Goal: Task Accomplishment & Management: Complete application form

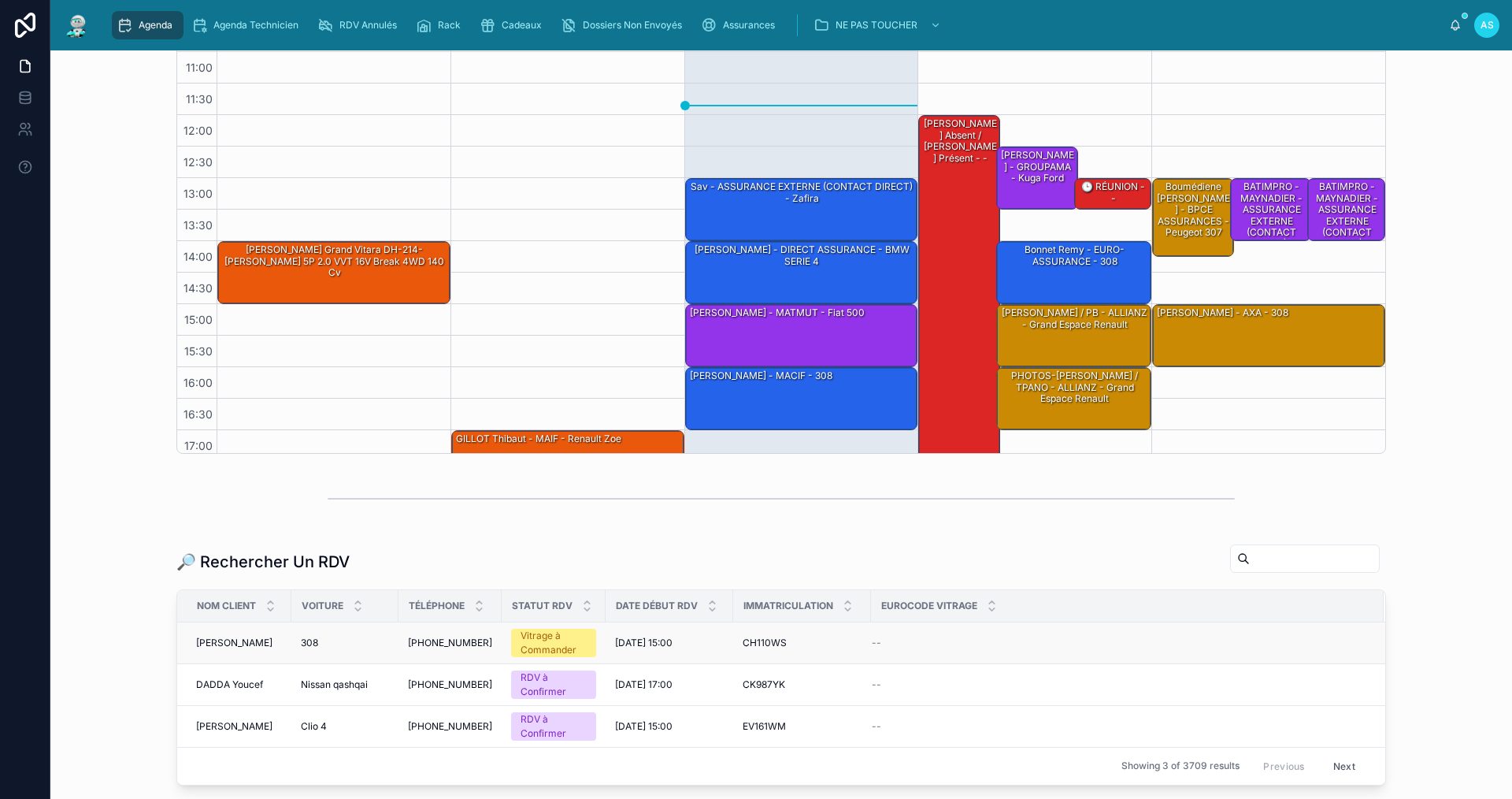
scroll to position [394, 0]
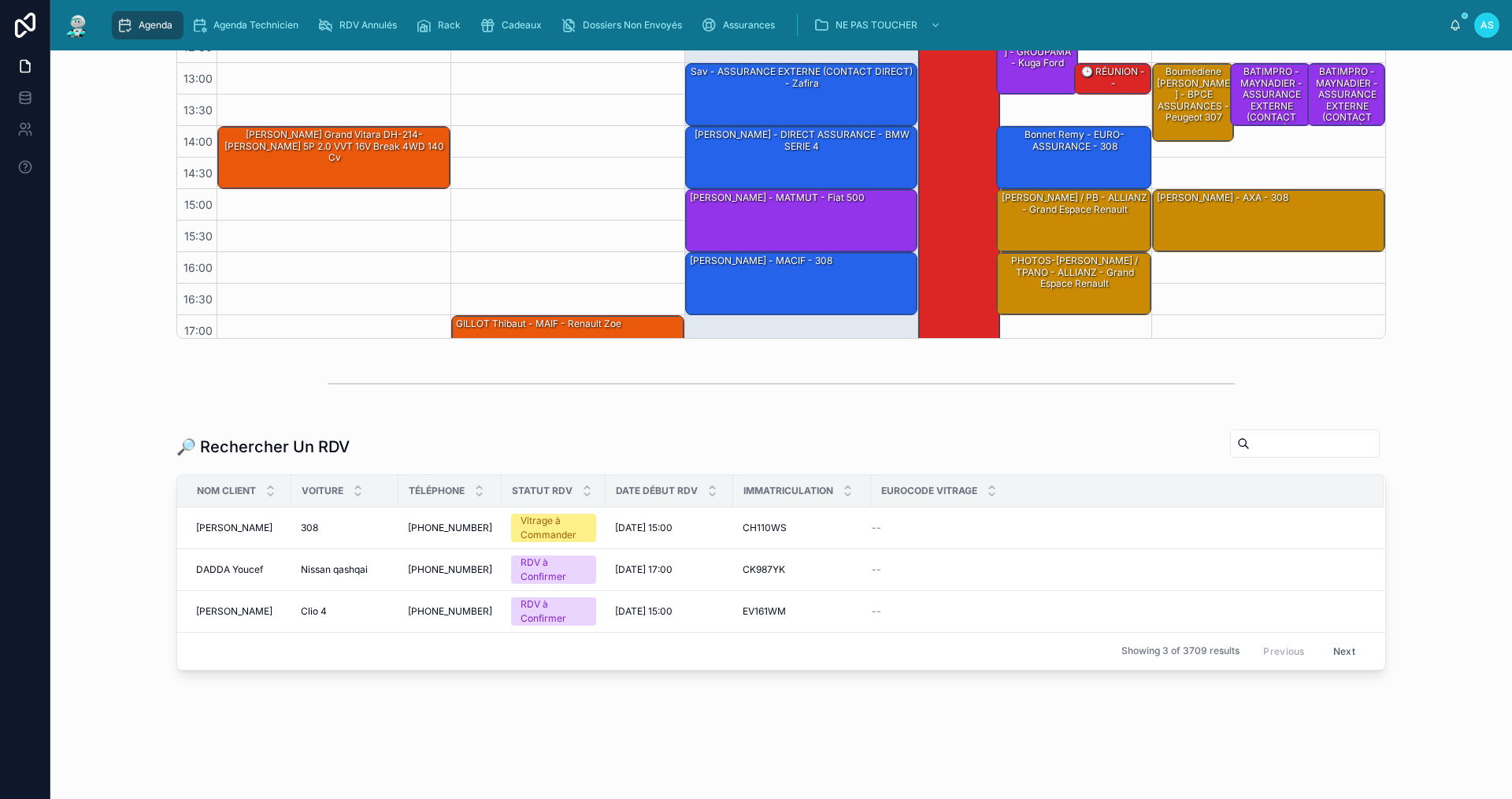
click at [1250, 444] on input "text" at bounding box center [1314, 443] width 129 height 22
paste input "**********"
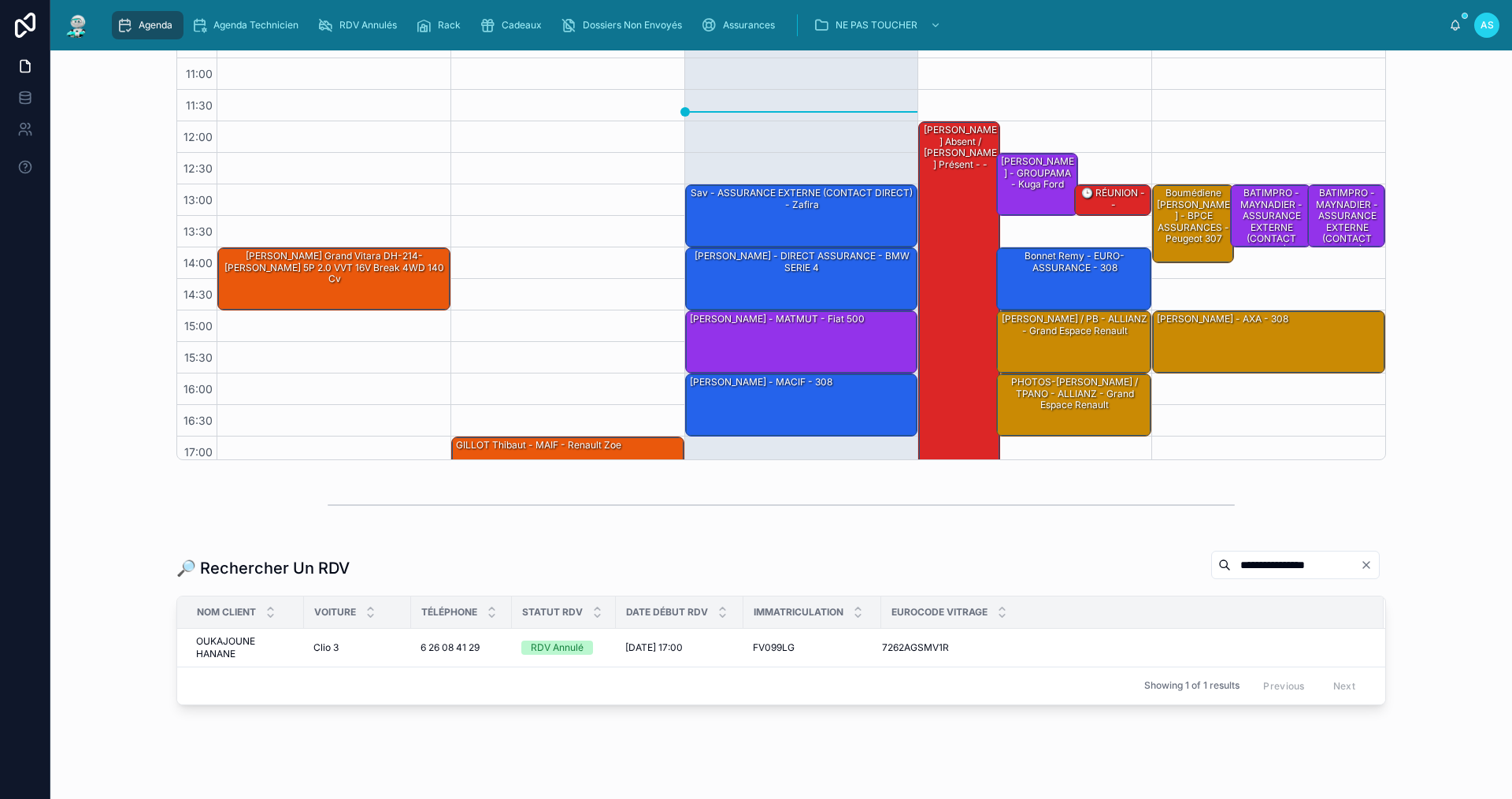
scroll to position [311, 0]
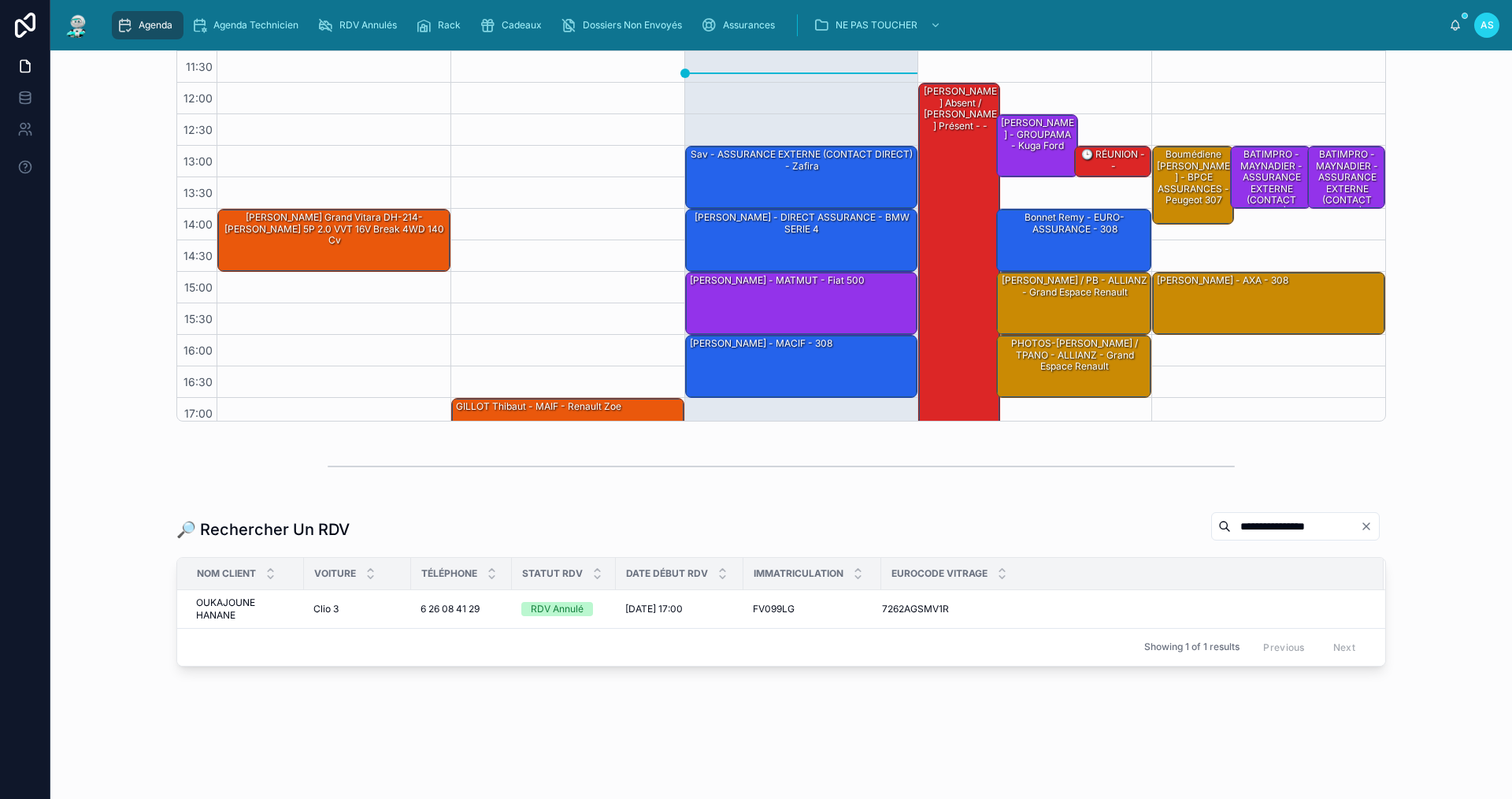
type input "**********"
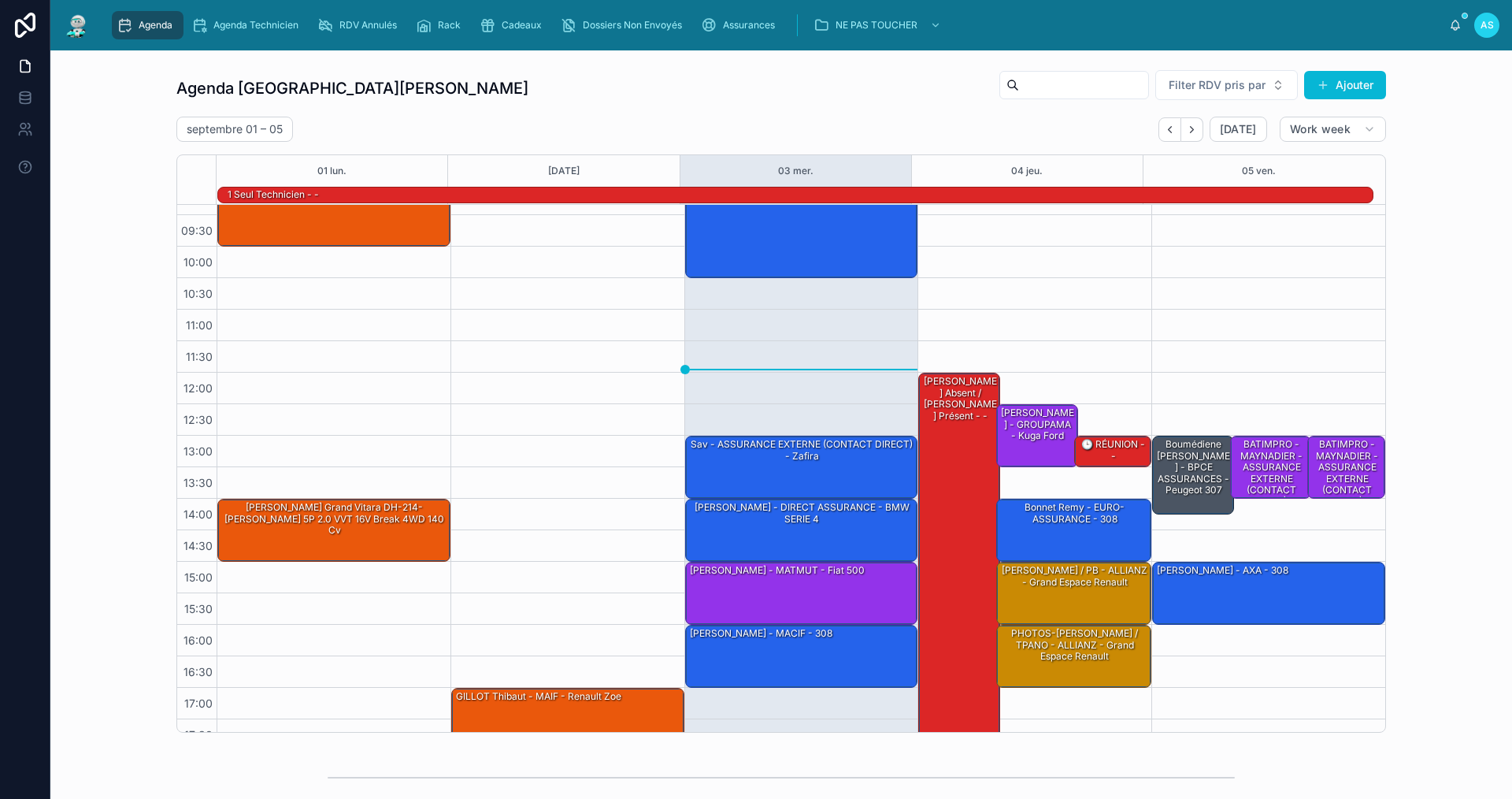
scroll to position [40, 0]
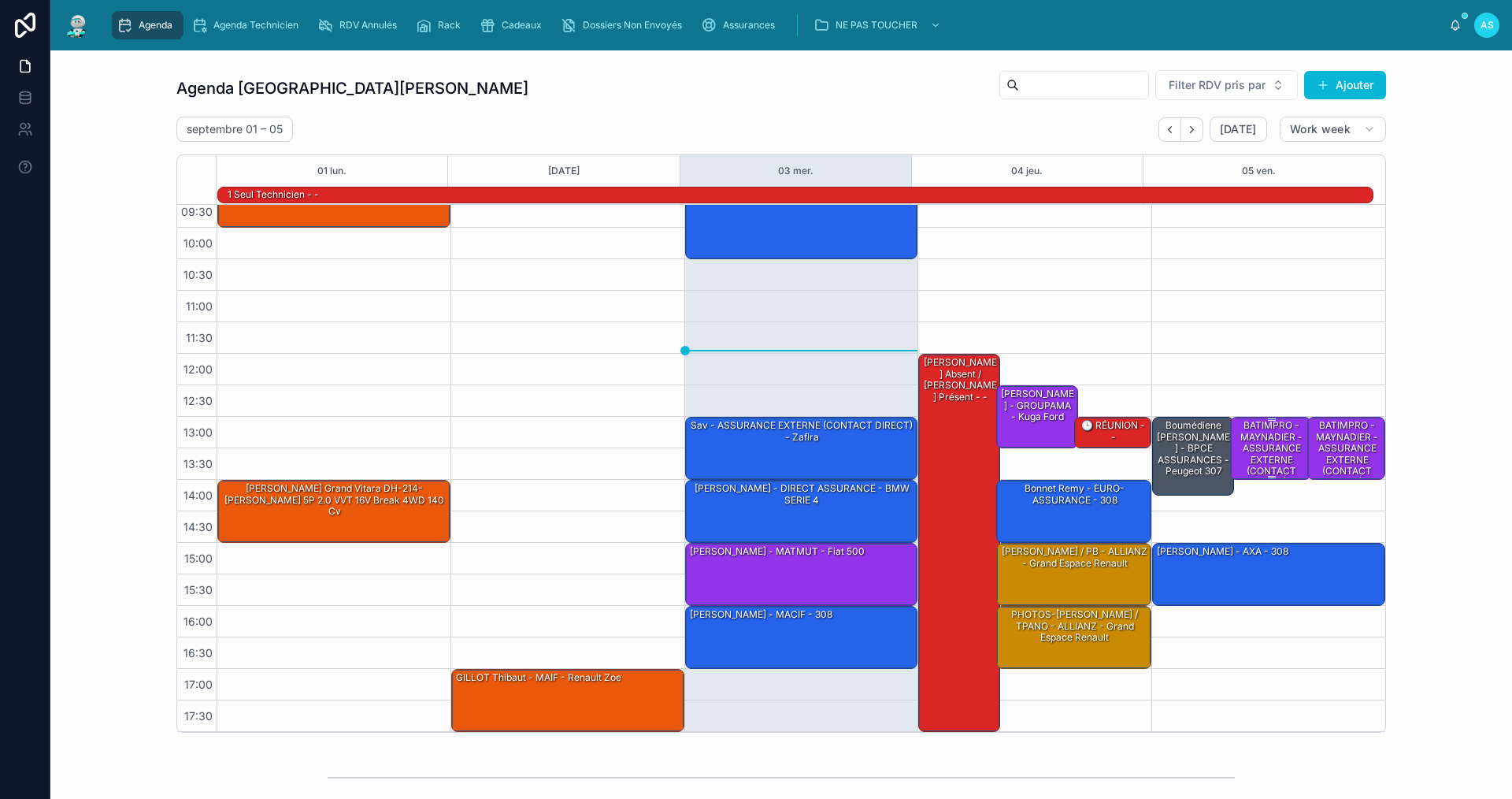
click at [1240, 440] on div "BATIMPRO - MAYNADIER - ASSURANCE EXTERNE (CONTACT DIRECT) -" at bounding box center [1271, 453] width 77 height 71
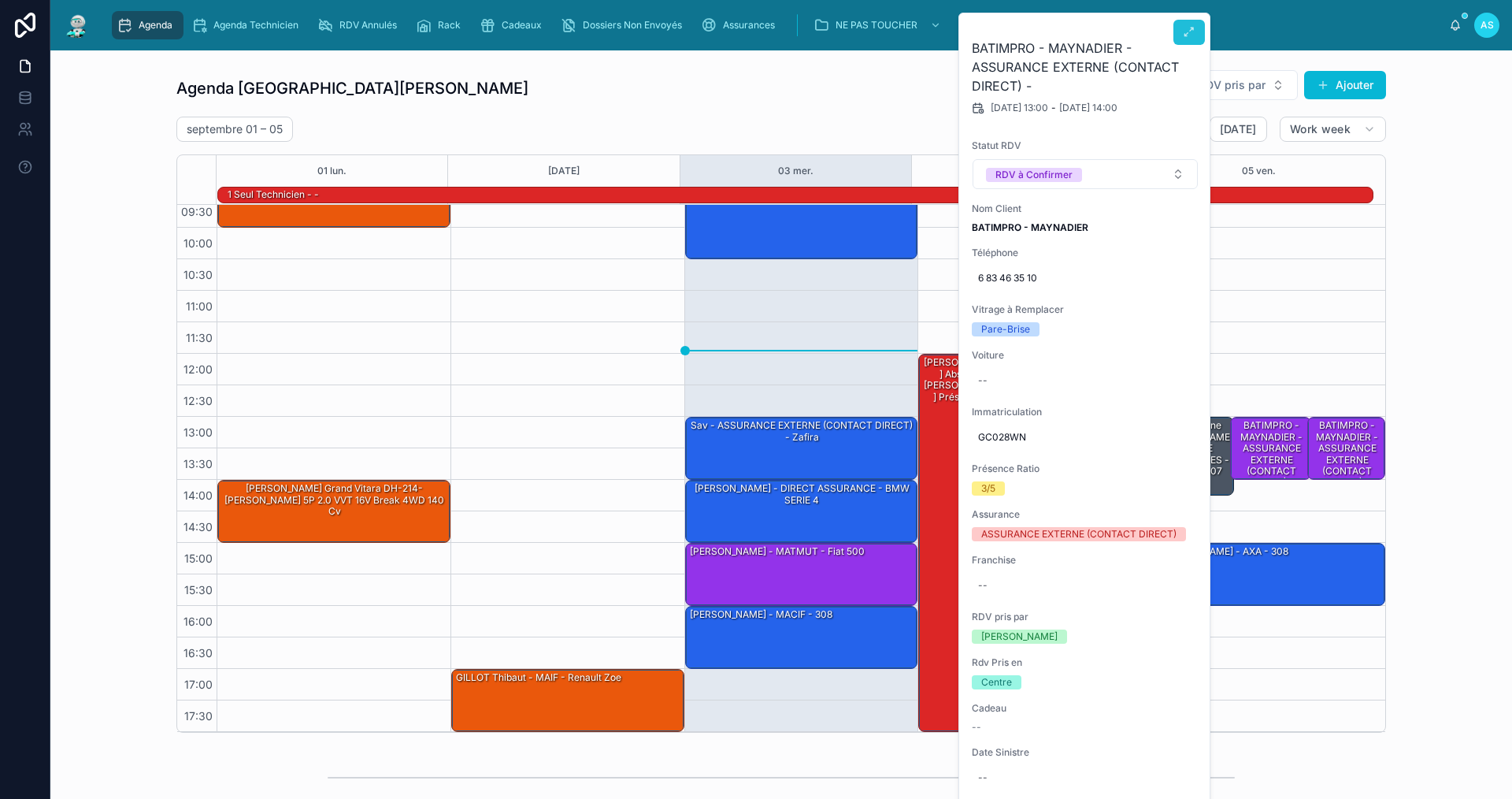
click at [1185, 32] on icon at bounding box center [1189, 32] width 13 height 13
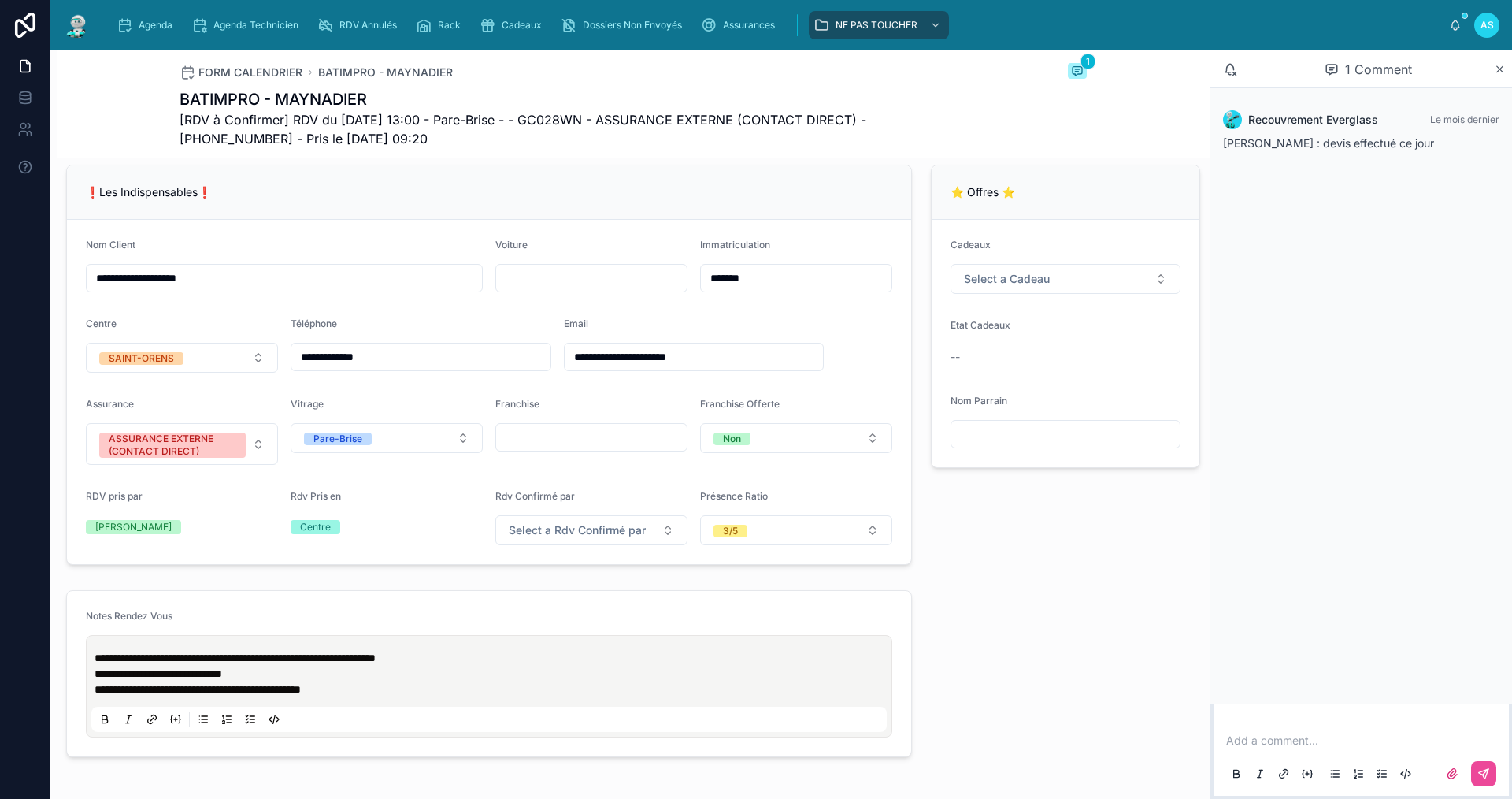
scroll to position [551, 0]
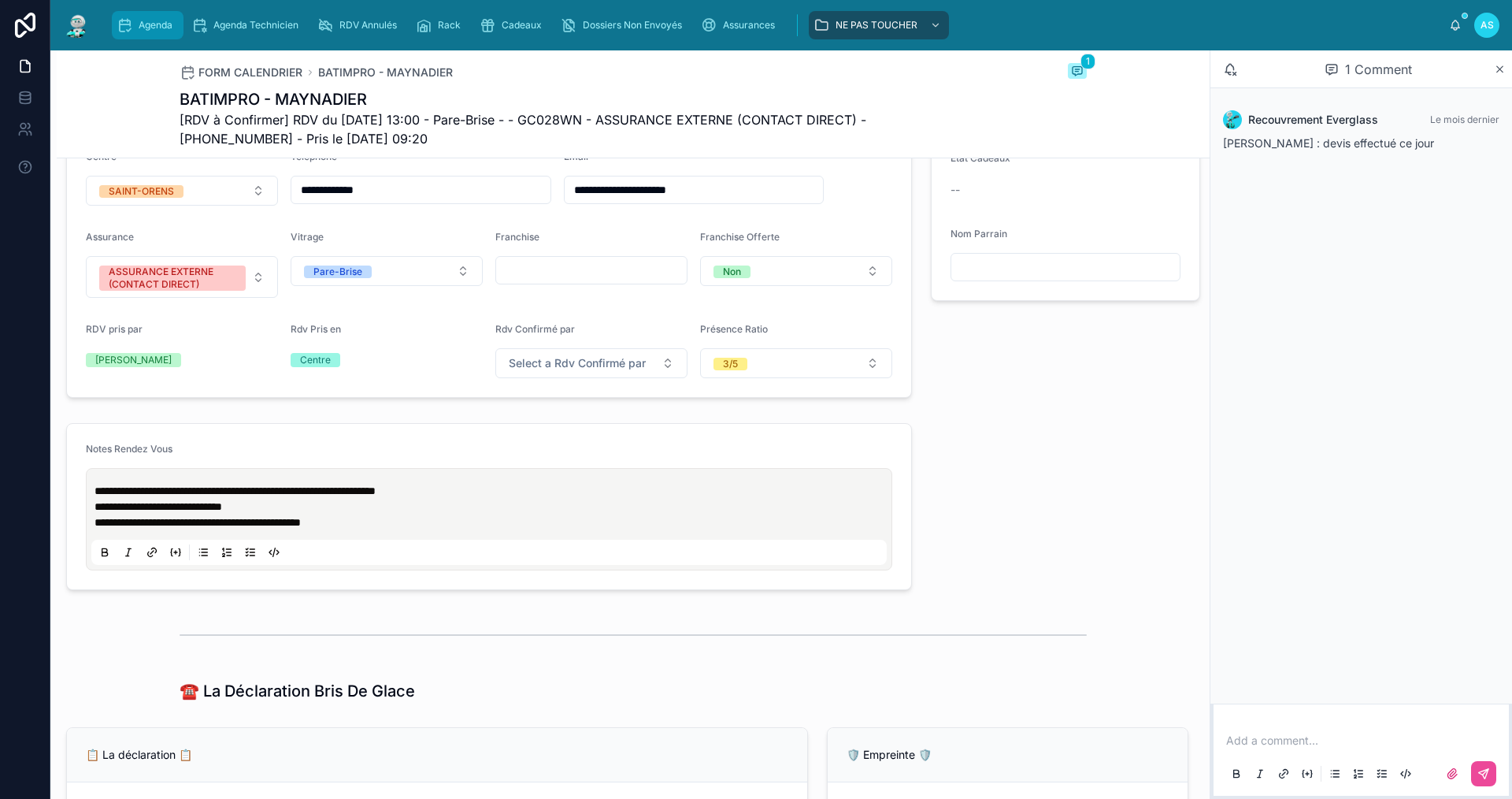
click at [140, 21] on span "Agenda" at bounding box center [156, 25] width 34 height 13
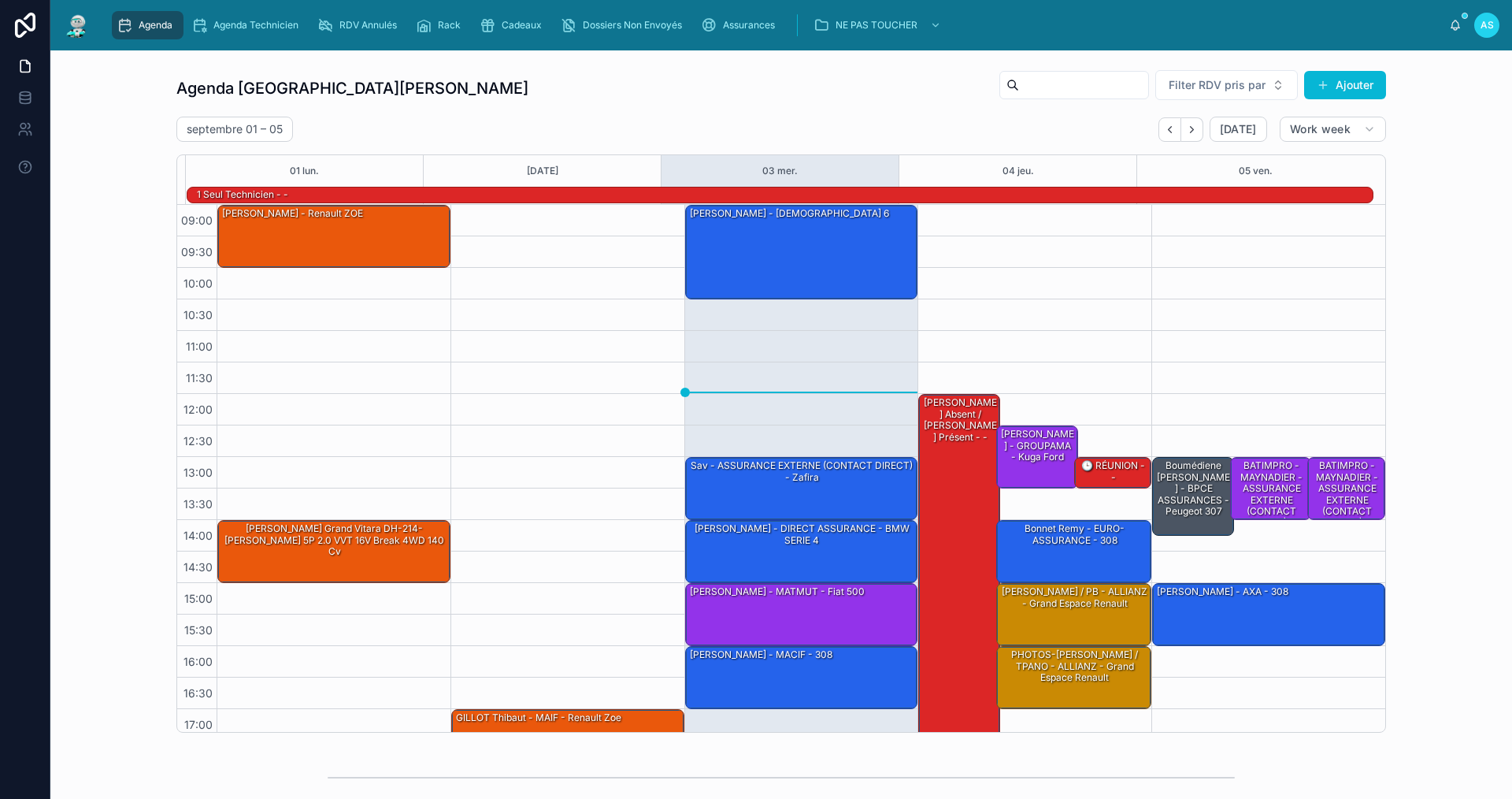
scroll to position [41, 0]
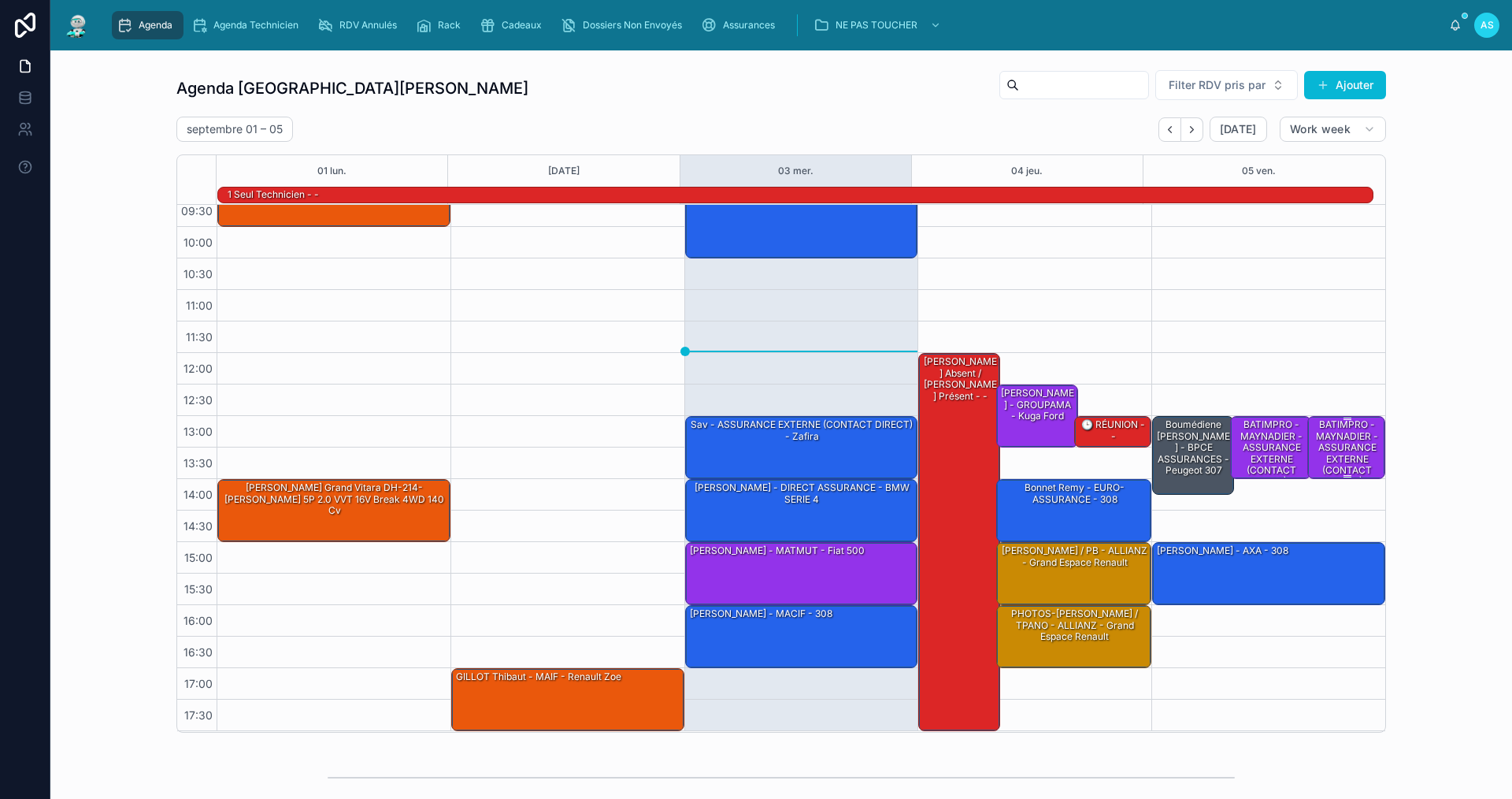
click at [1324, 435] on div "BATIMPRO - MAYNADIER - ASSURANCE EXTERNE (CONTACT DIRECT) -" at bounding box center [1347, 453] width 73 height 71
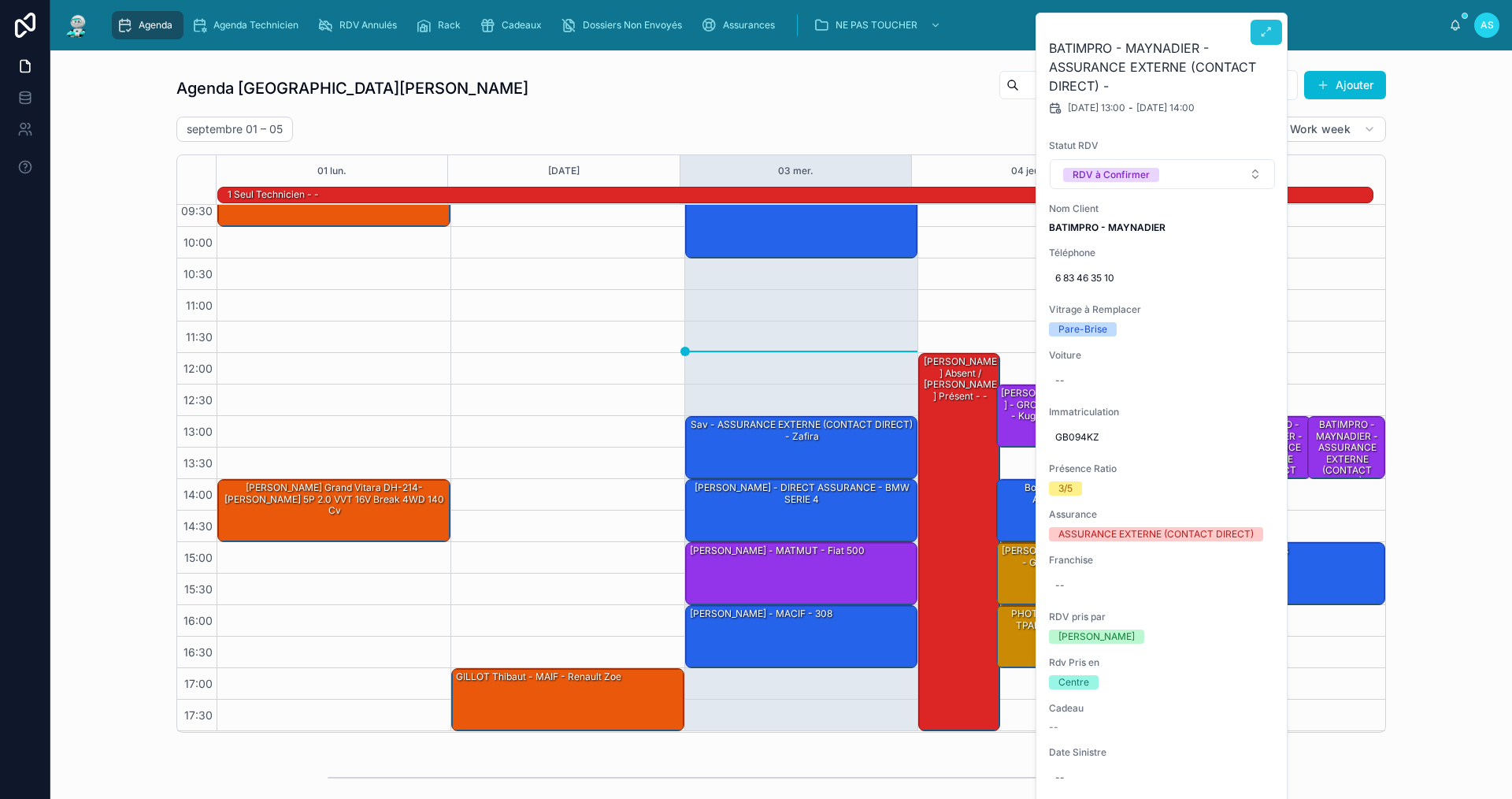
click at [1263, 35] on icon at bounding box center [1266, 32] width 13 height 13
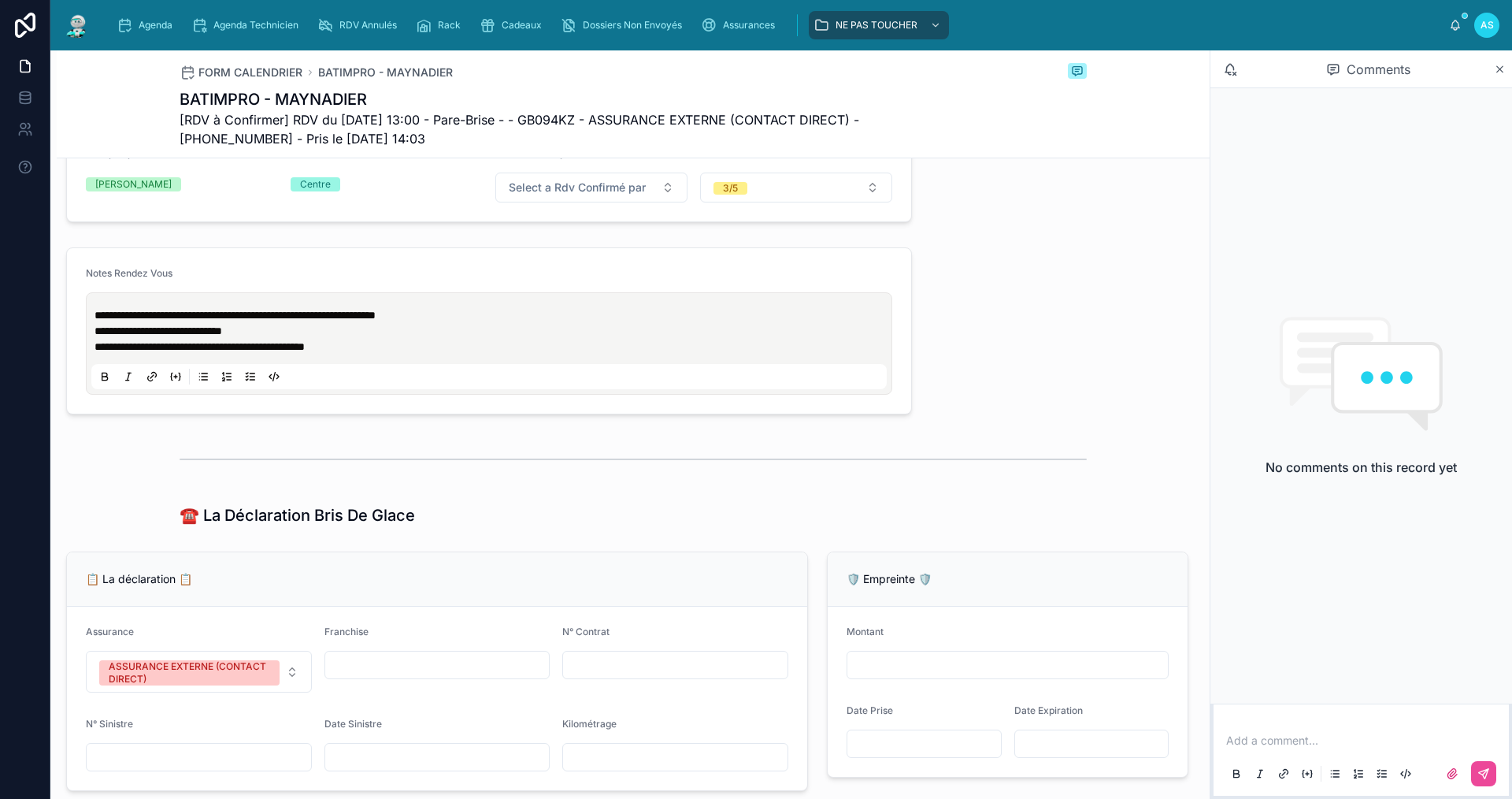
scroll to position [787, 0]
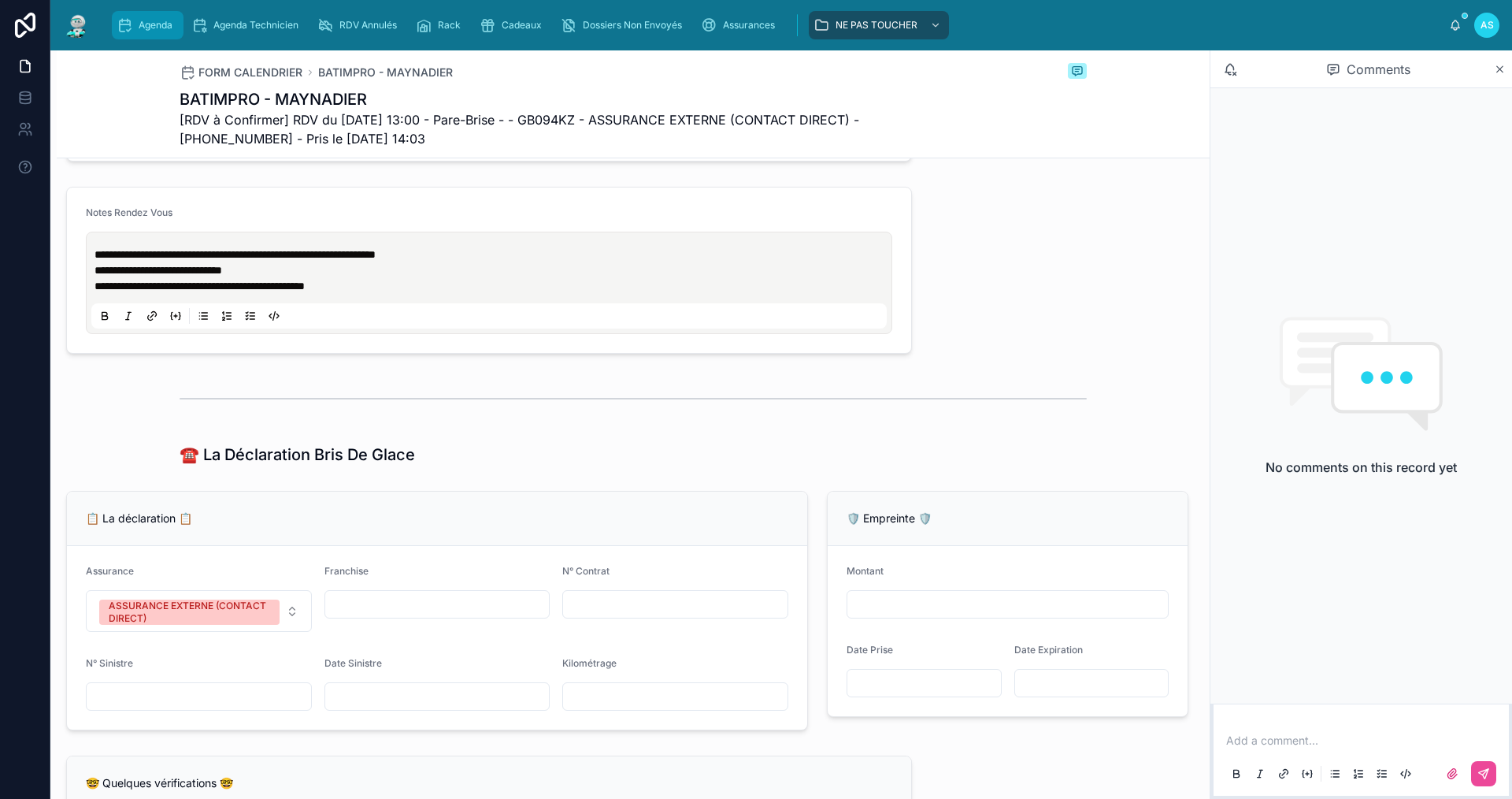
click at [137, 15] on div "Agenda" at bounding box center [148, 25] width 63 height 25
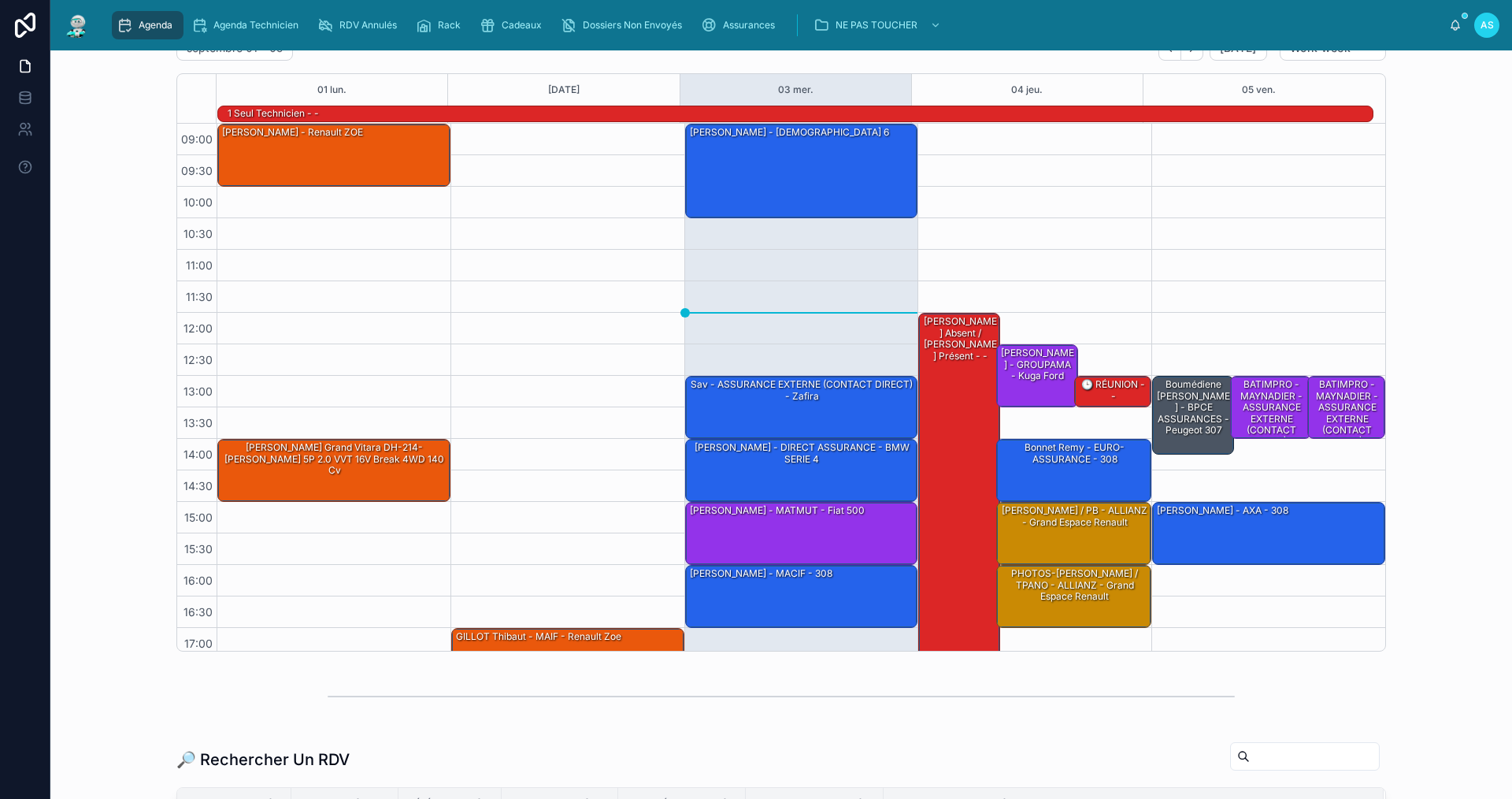
scroll to position [79, 0]
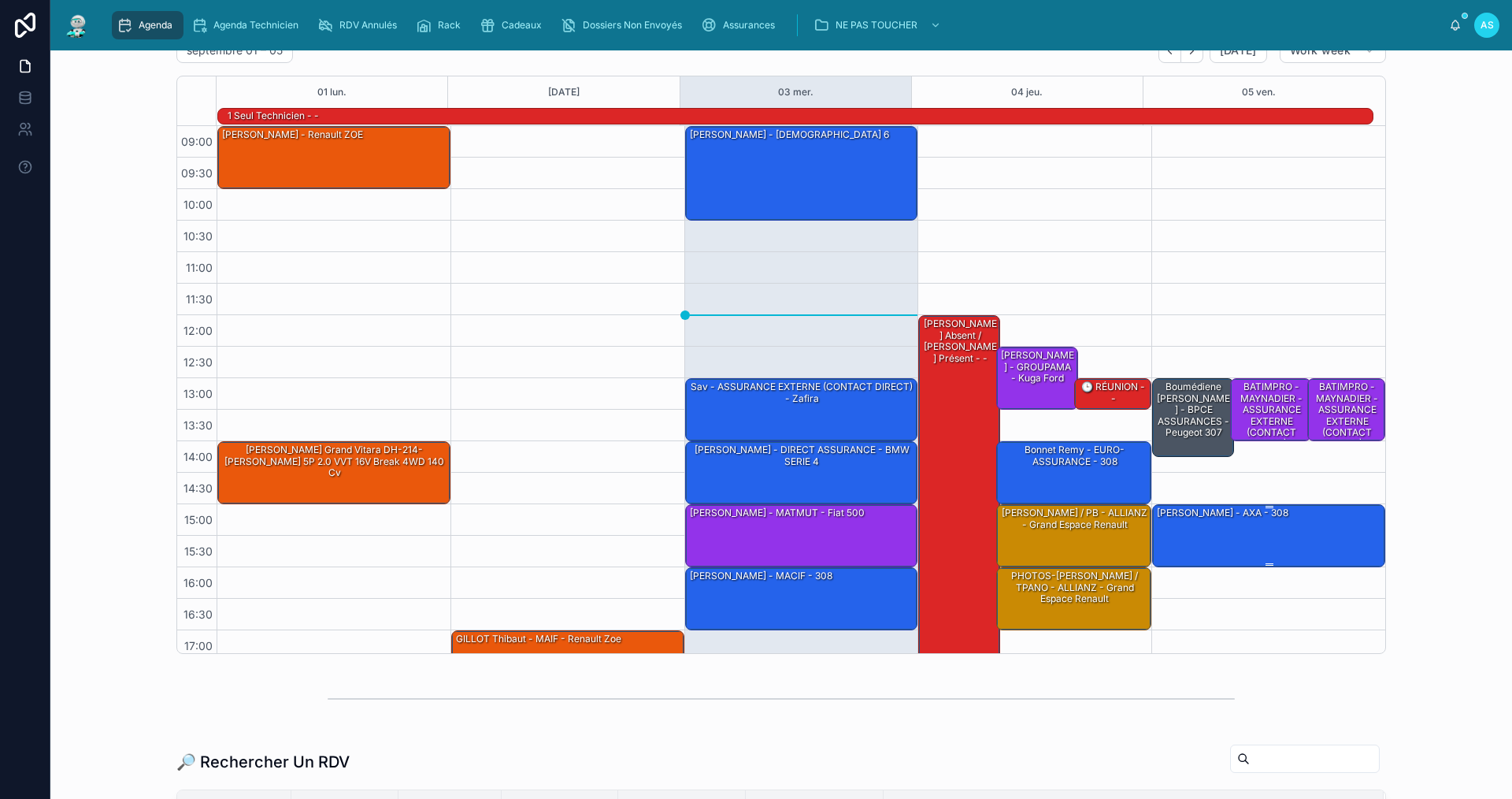
click at [1256, 526] on div "[PERSON_NAME] - AXA - 308" at bounding box center [1269, 534] width 228 height 60
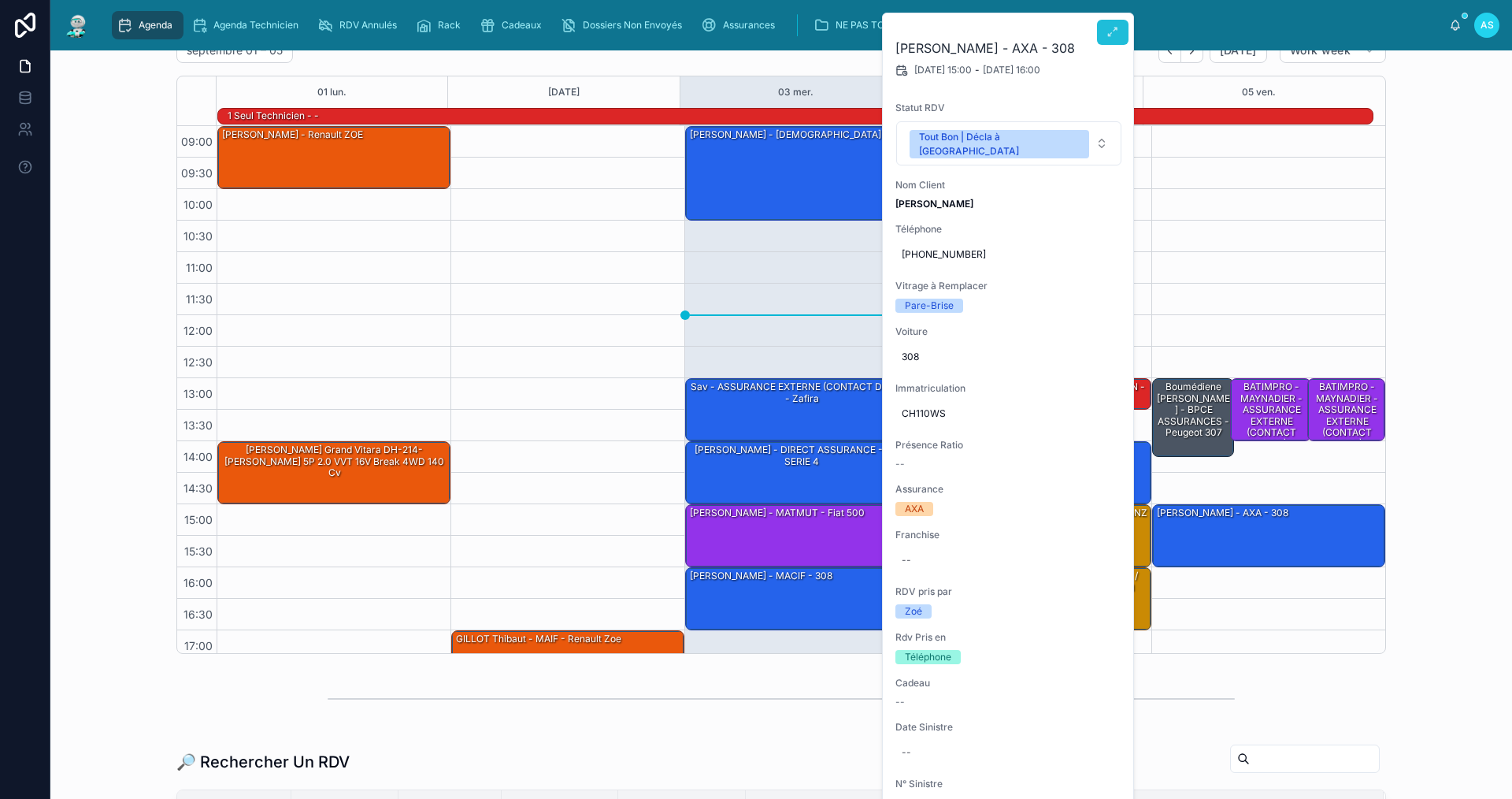
click at [1109, 30] on icon at bounding box center [1113, 32] width 13 height 13
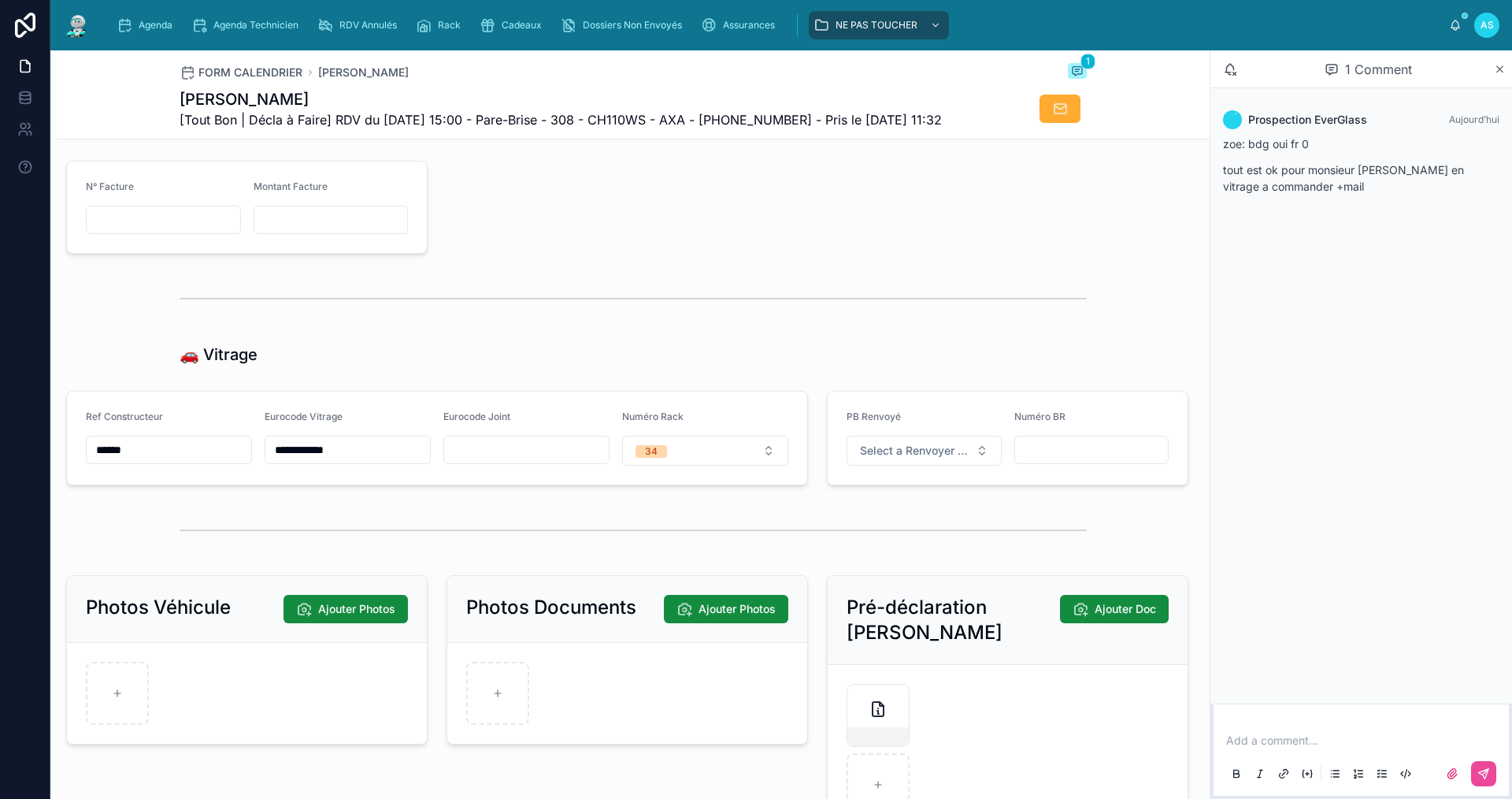
scroll to position [1732, 0]
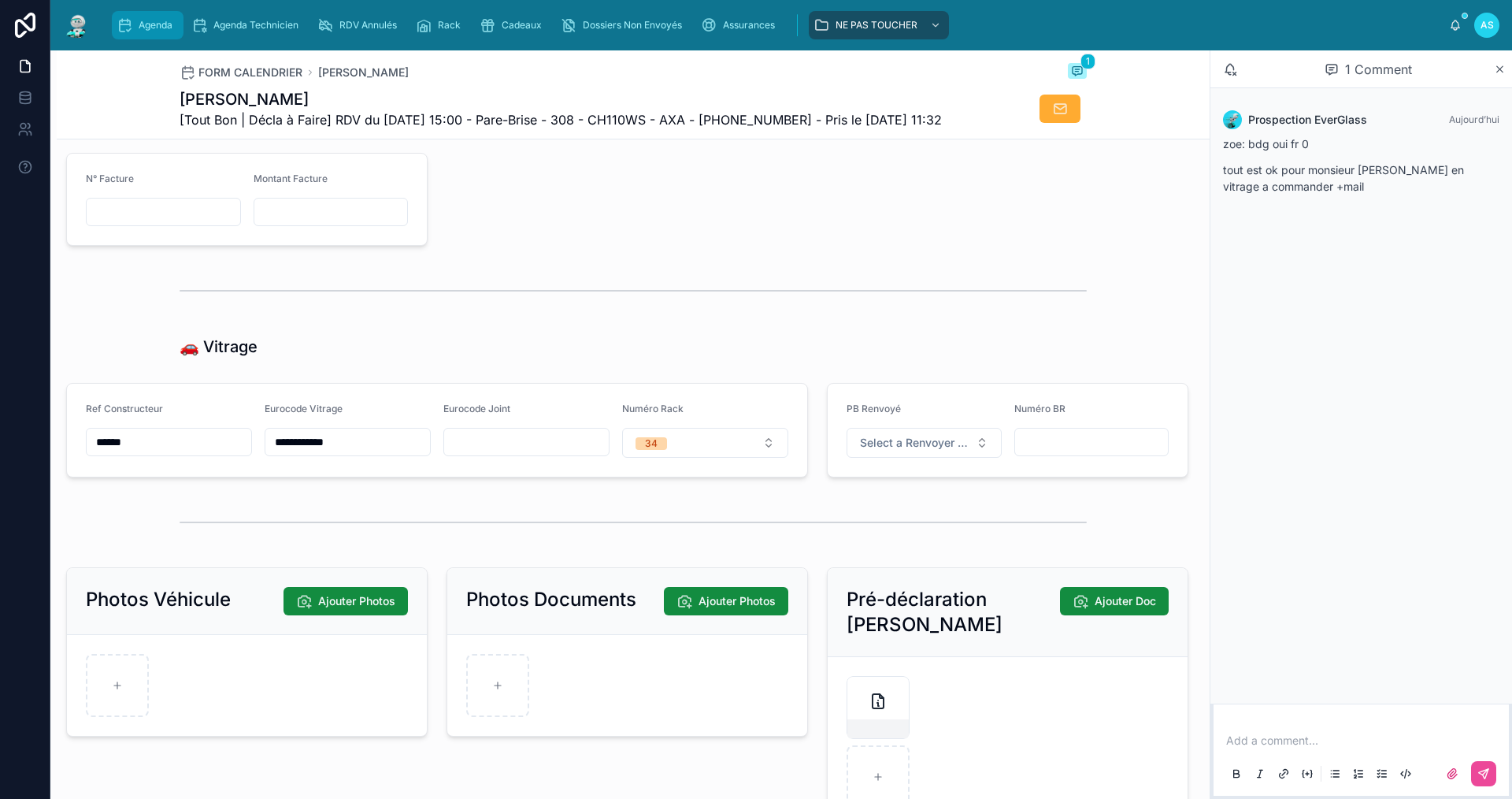
click at [134, 23] on div "Agenda" at bounding box center [148, 25] width 63 height 25
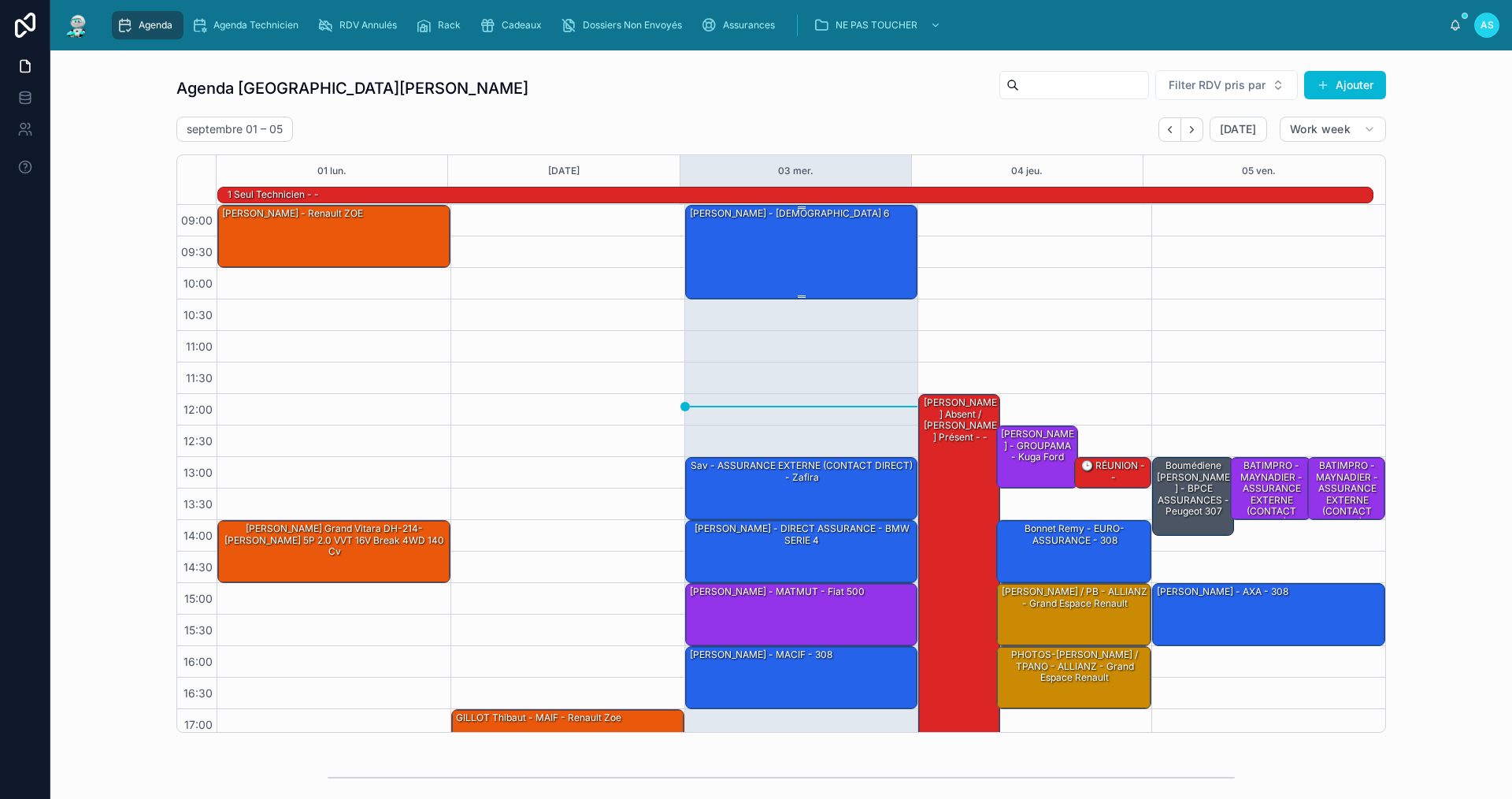
click at [795, 259] on div "[PERSON_NAME] - [DEMOGRAPHIC_DATA] 6" at bounding box center [802, 251] width 228 height 91
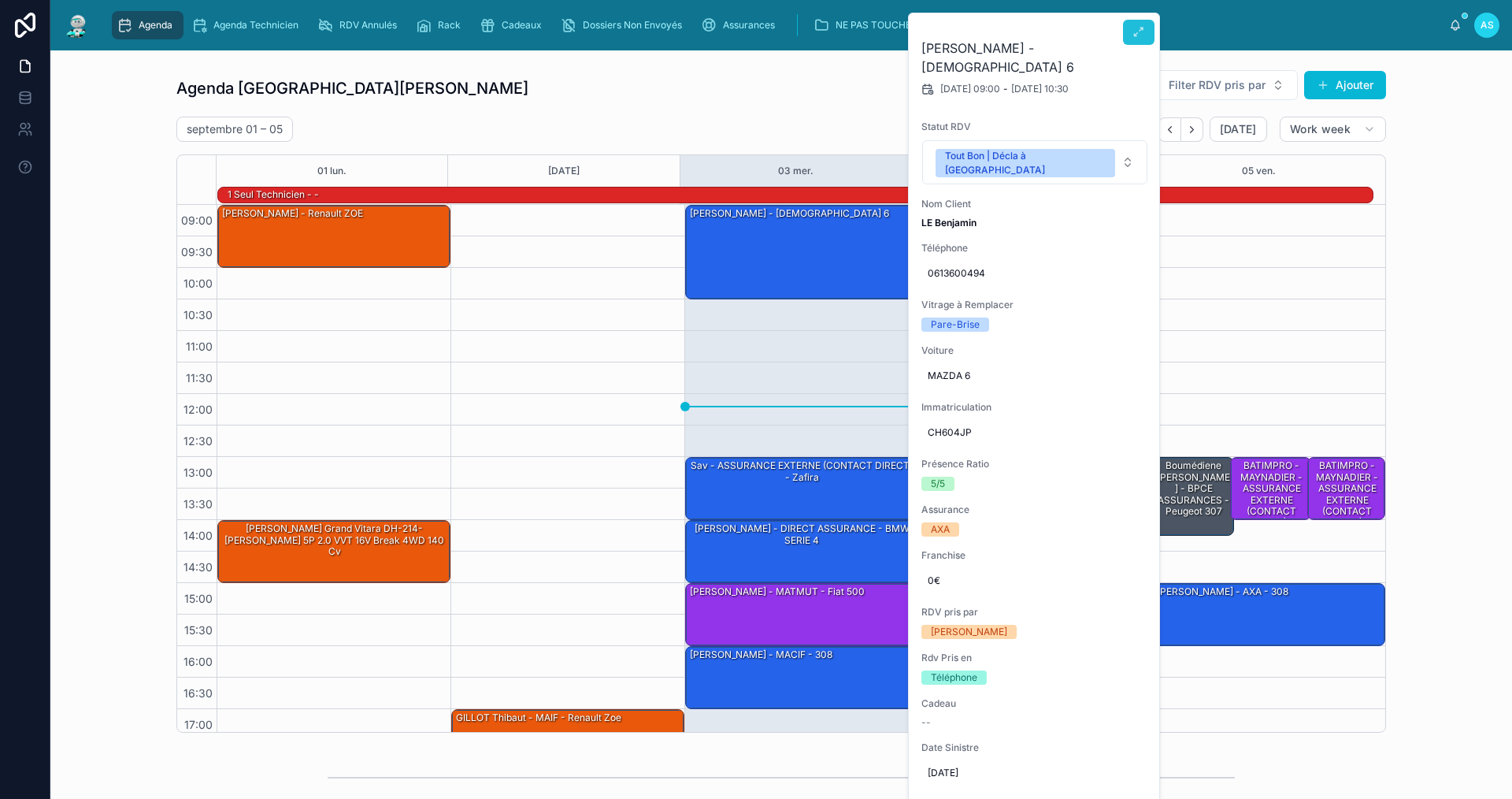
click at [1125, 37] on button at bounding box center [1138, 32] width 31 height 25
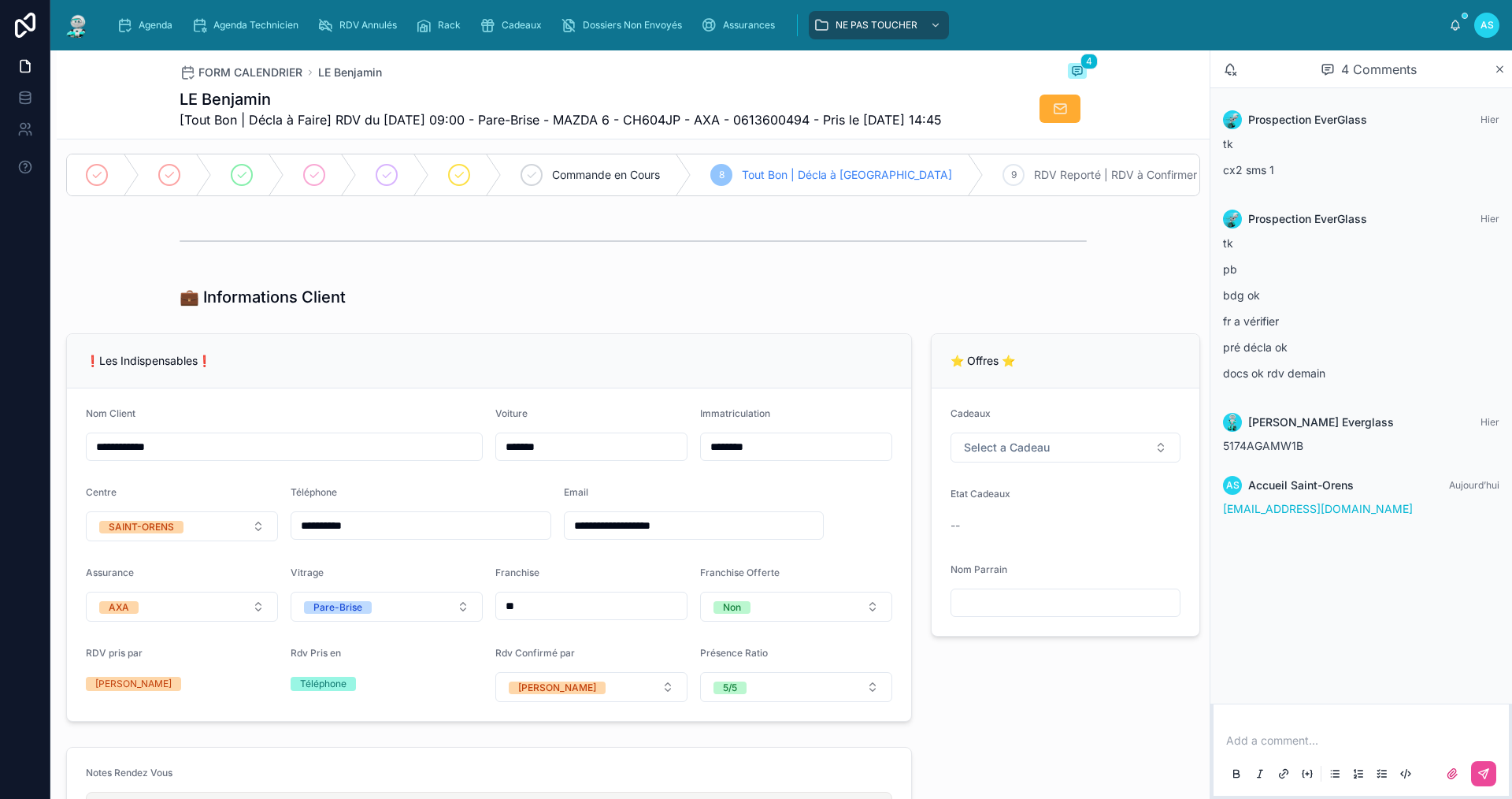
scroll to position [157, 0]
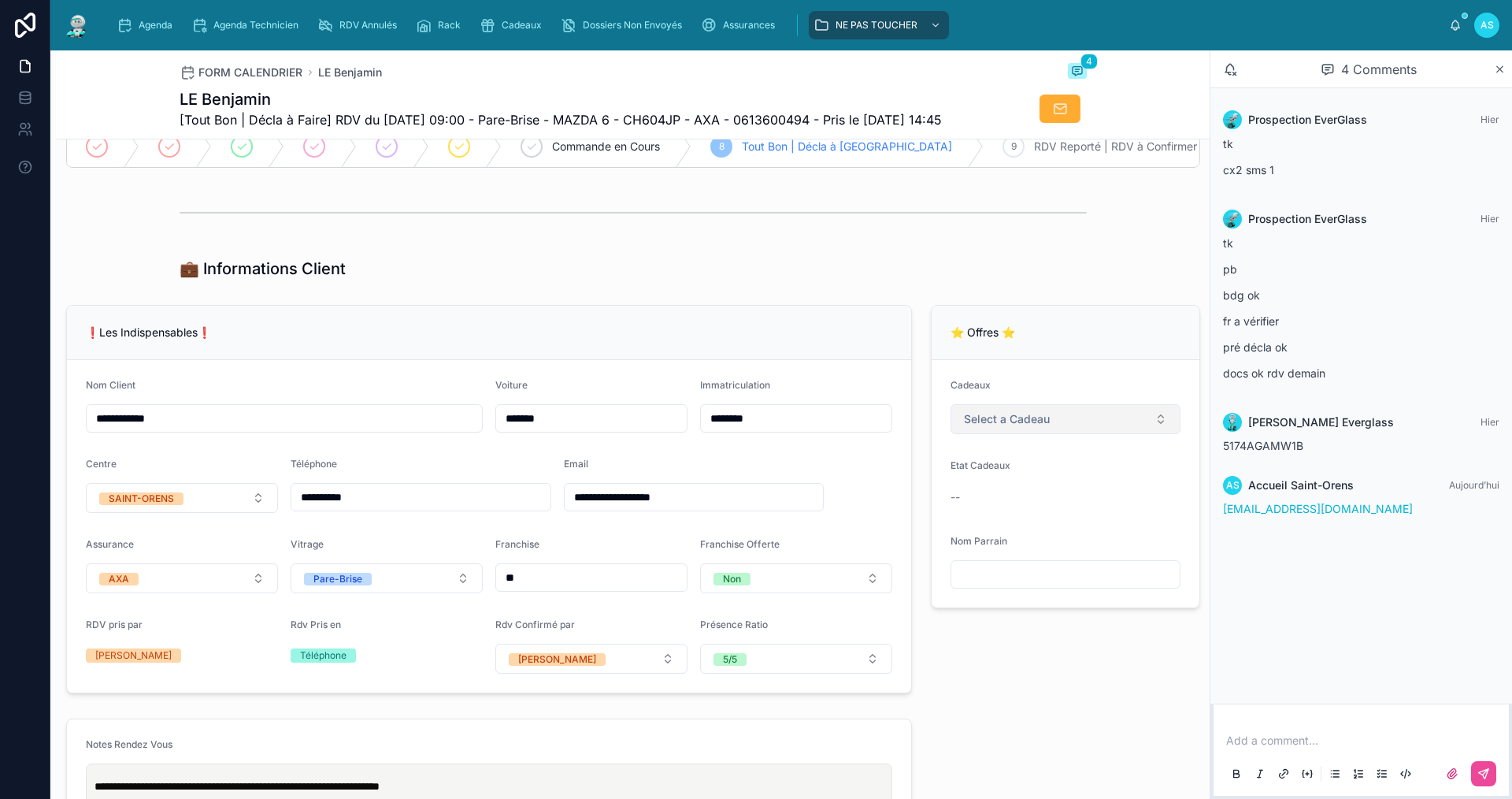
click at [1082, 434] on button "Select a Cadeau" at bounding box center [1065, 419] width 230 height 30
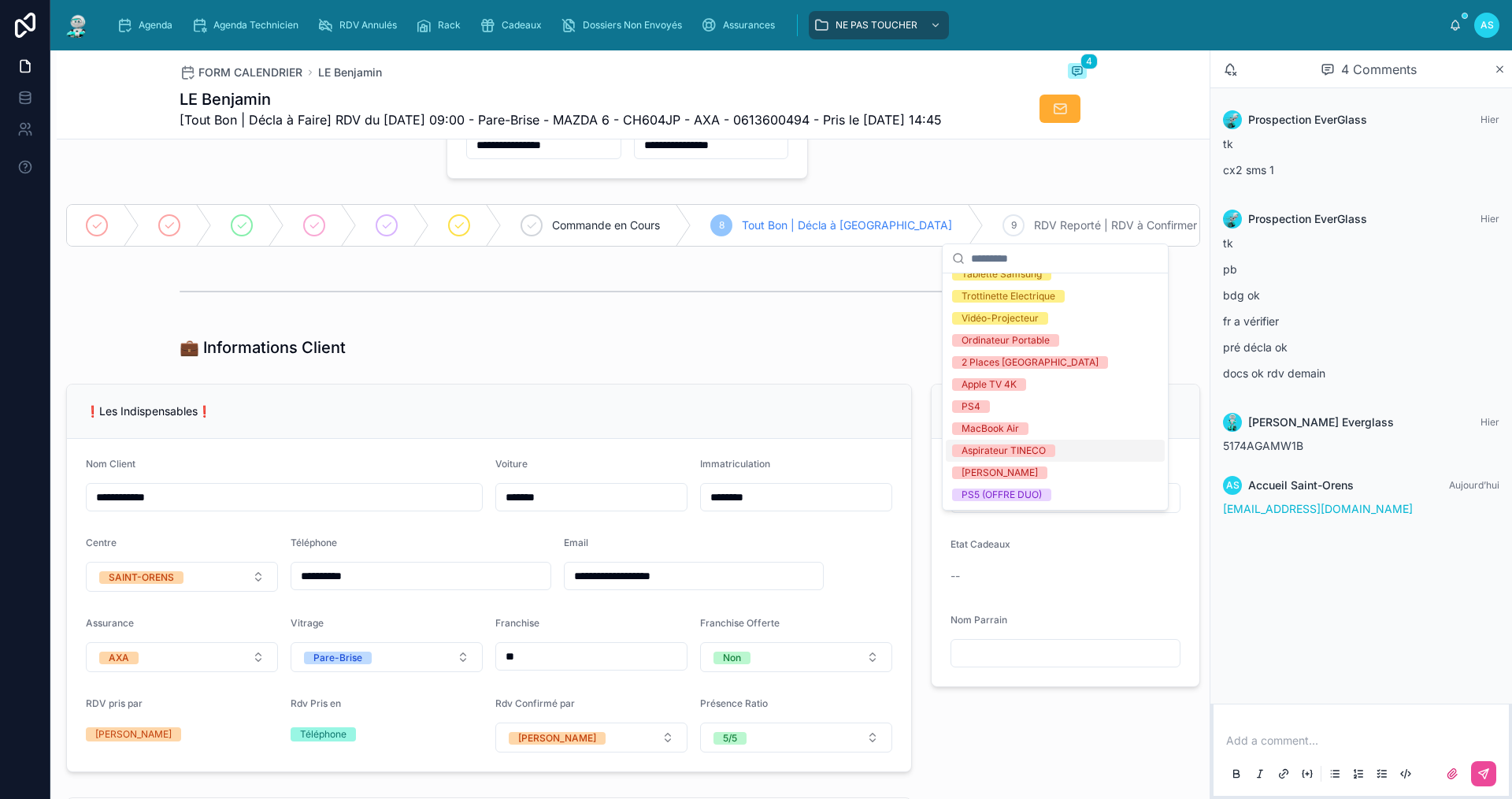
scroll to position [199, 0]
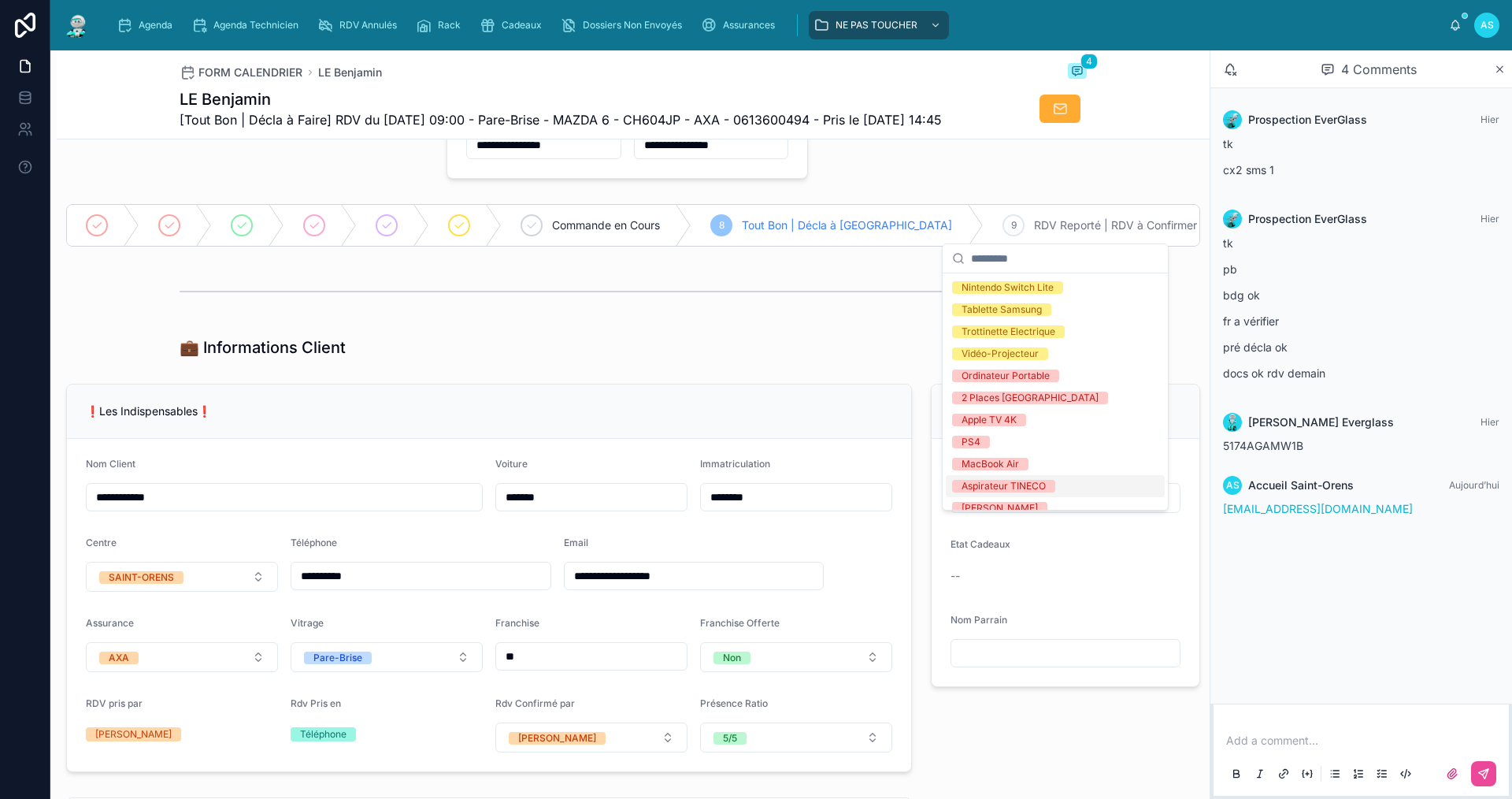
drag, startPoint x: 709, startPoint y: 327, endPoint x: 733, endPoint y: 328, distance: 24.0
click at [733, 311] on div at bounding box center [633, 292] width 907 height 39
